Goal: Obtain resource: Download file/media

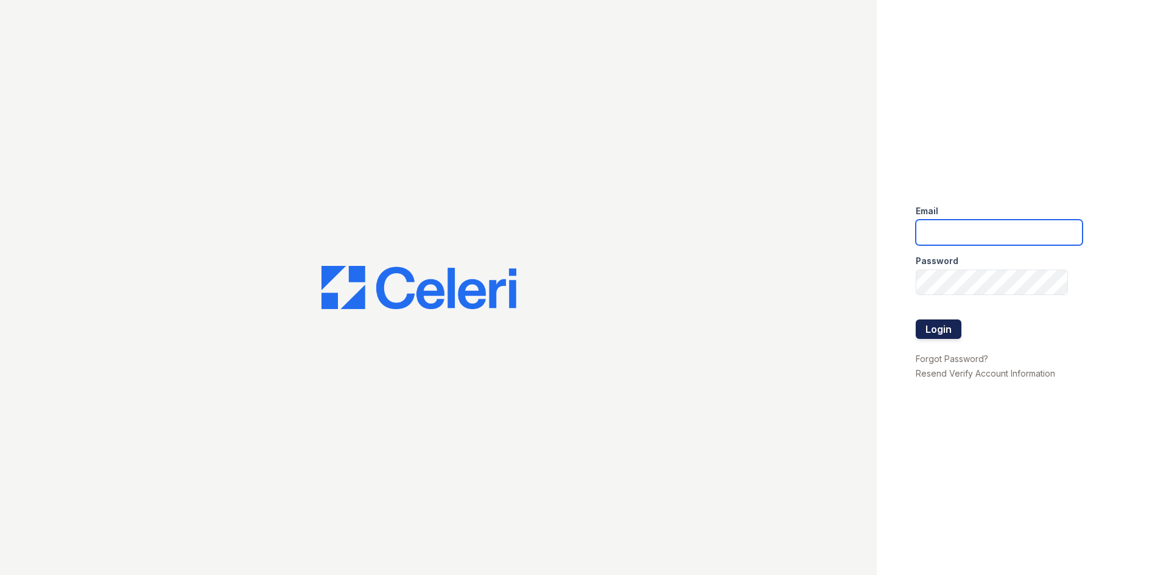
type input "[PERSON_NAME][EMAIL_ADDRESS][PERSON_NAME][DOMAIN_NAME]"
click at [955, 330] on button "Login" at bounding box center [939, 329] width 46 height 19
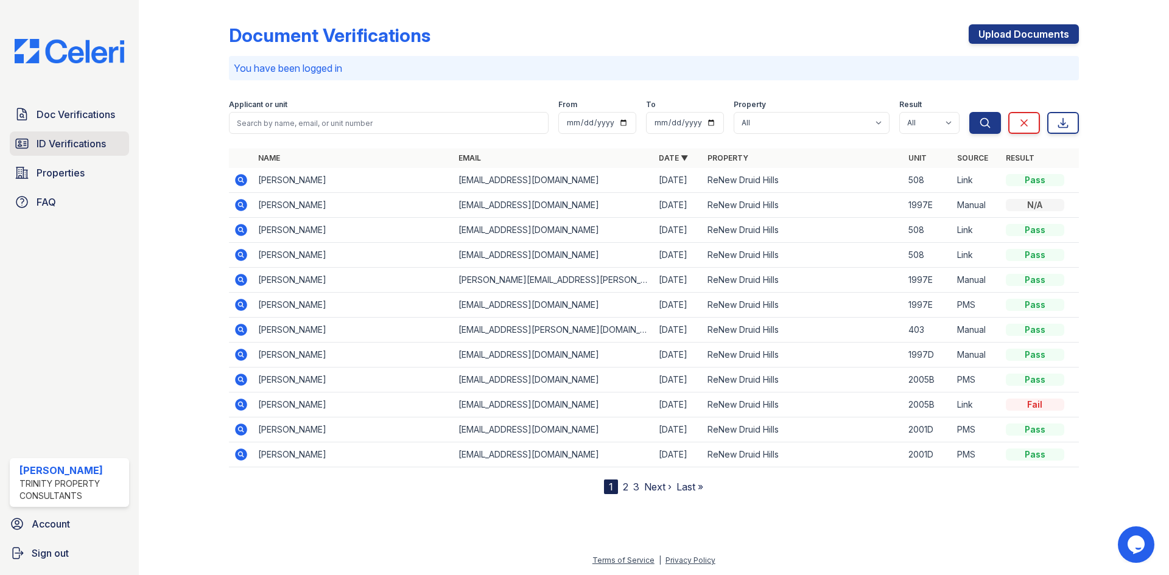
click at [96, 137] on span "ID Verifications" at bounding box center [71, 143] width 69 height 15
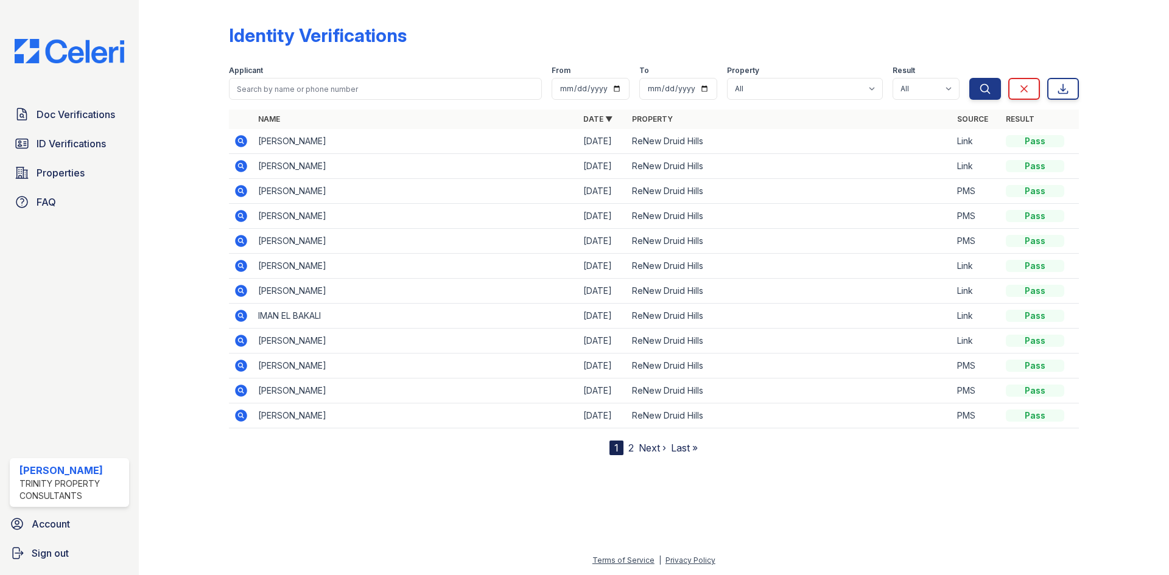
click at [240, 240] on icon at bounding box center [240, 240] width 3 height 3
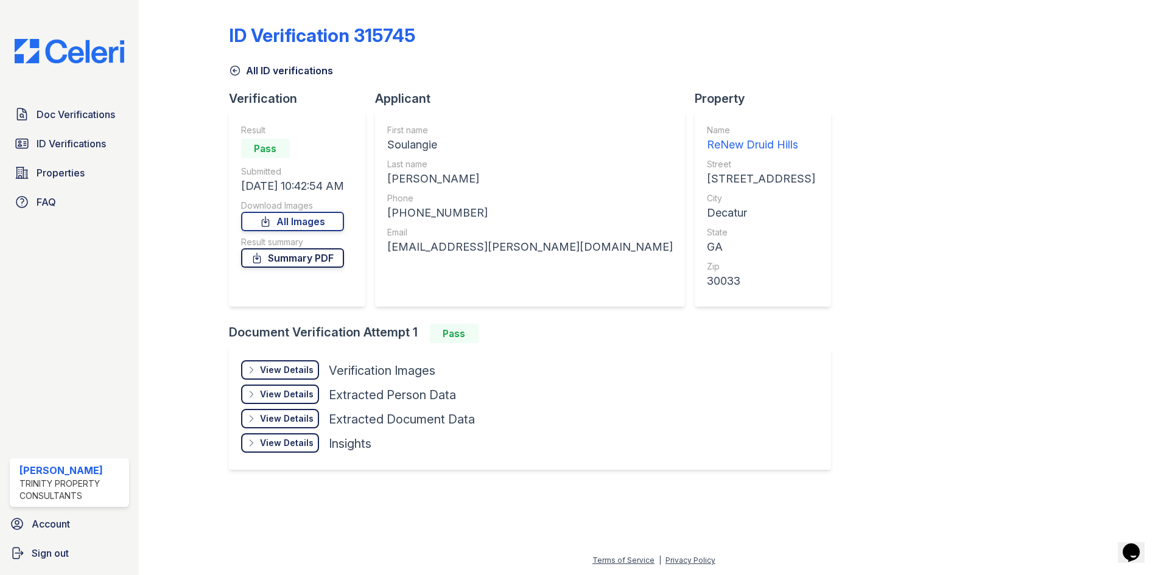
click at [299, 259] on link "Summary PDF" at bounding box center [292, 257] width 103 height 19
